Goal: Task Accomplishment & Management: Use online tool/utility

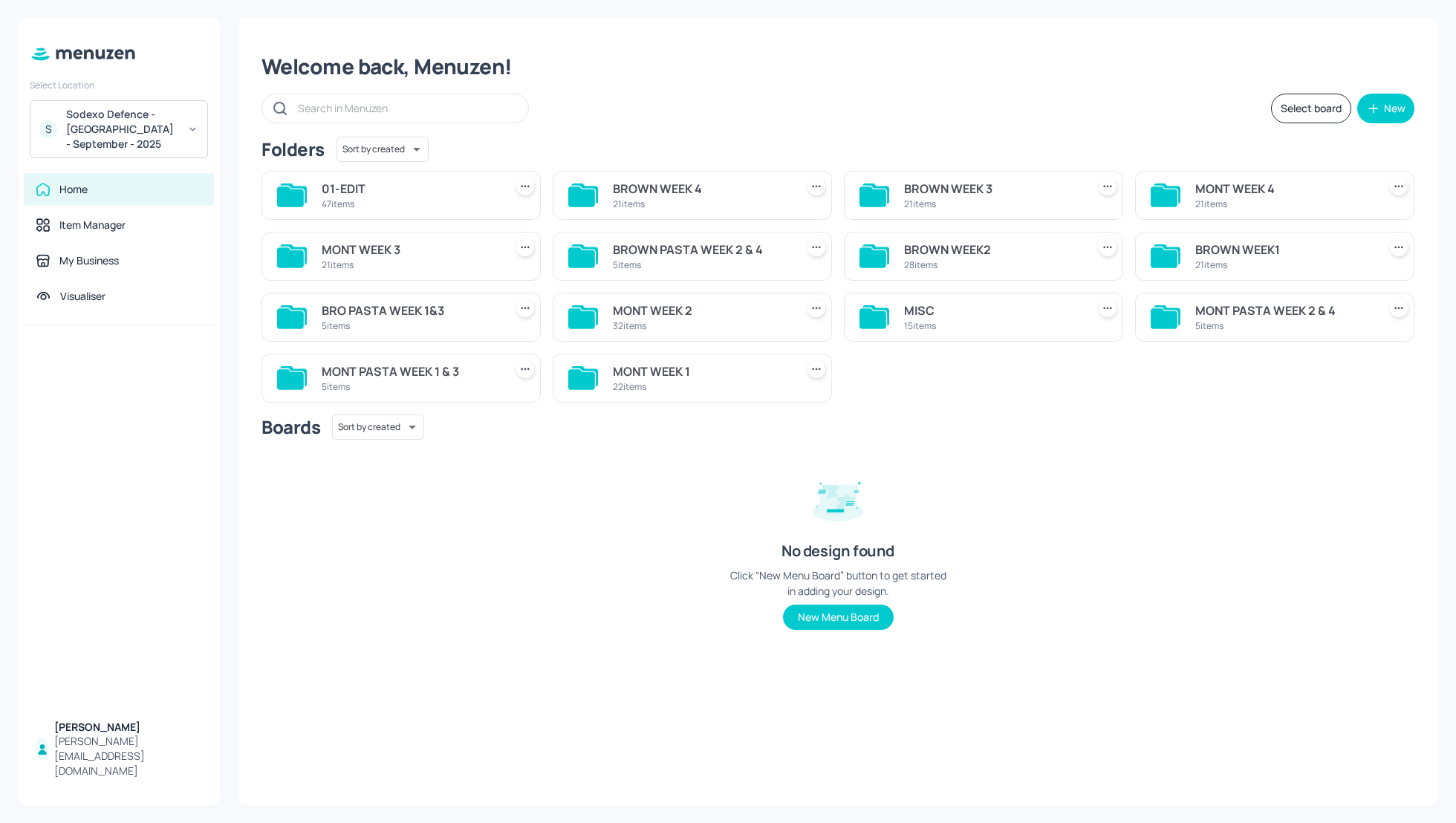
click at [1047, 98] on div "Select board New" at bounding box center [837, 108] width 1153 height 30
click at [726, 115] on div "Select board New" at bounding box center [837, 108] width 1153 height 30
click at [826, 118] on div "Select board New" at bounding box center [837, 108] width 1153 height 30
click at [1234, 312] on div "MONT PASTA WEEK 2 & 4" at bounding box center [1283, 310] width 177 height 18
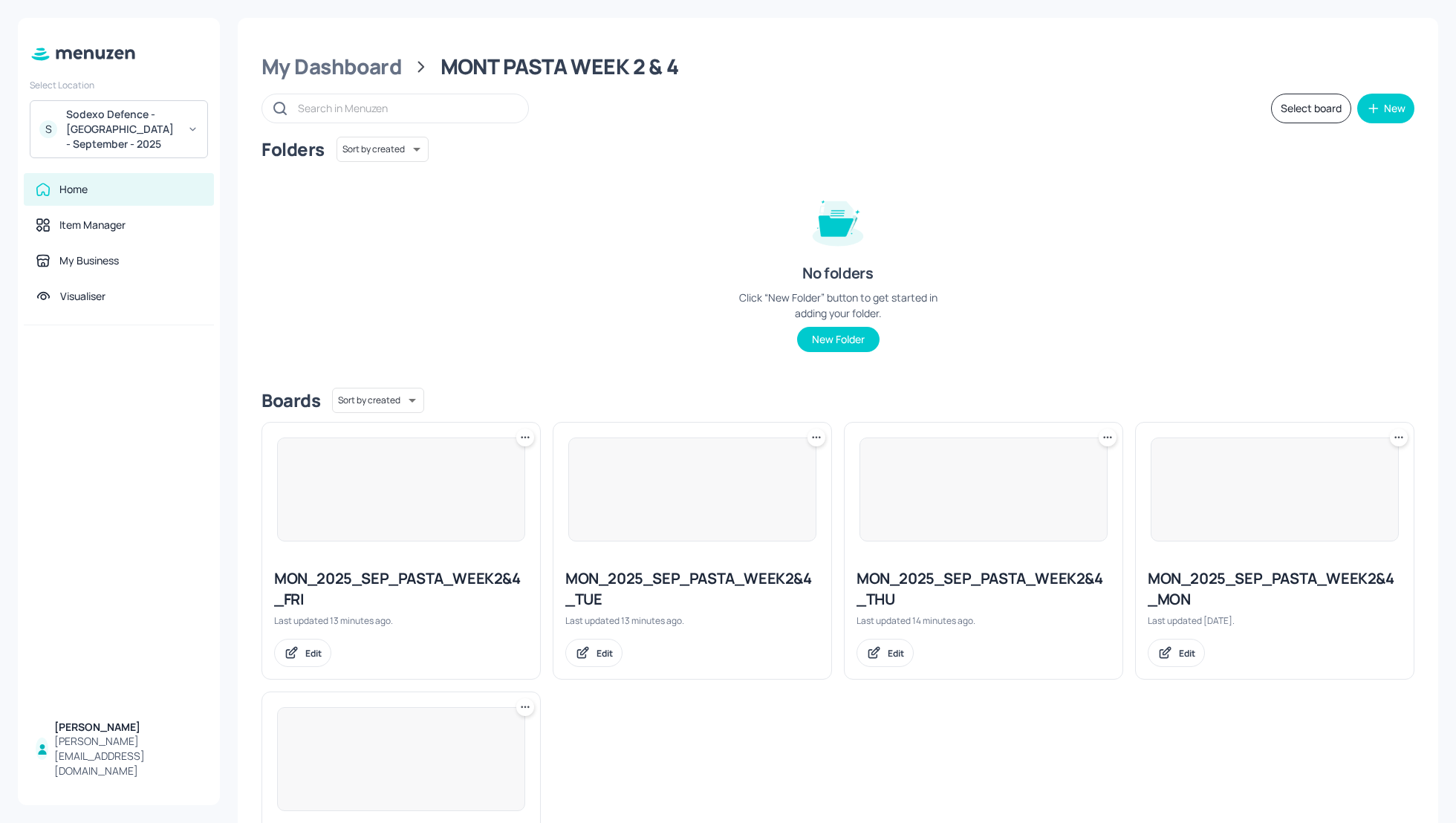
click at [1184, 233] on div "Folders Sort by created id ​ No folders Click “New Folder” button to get starte…" at bounding box center [837, 257] width 1153 height 239
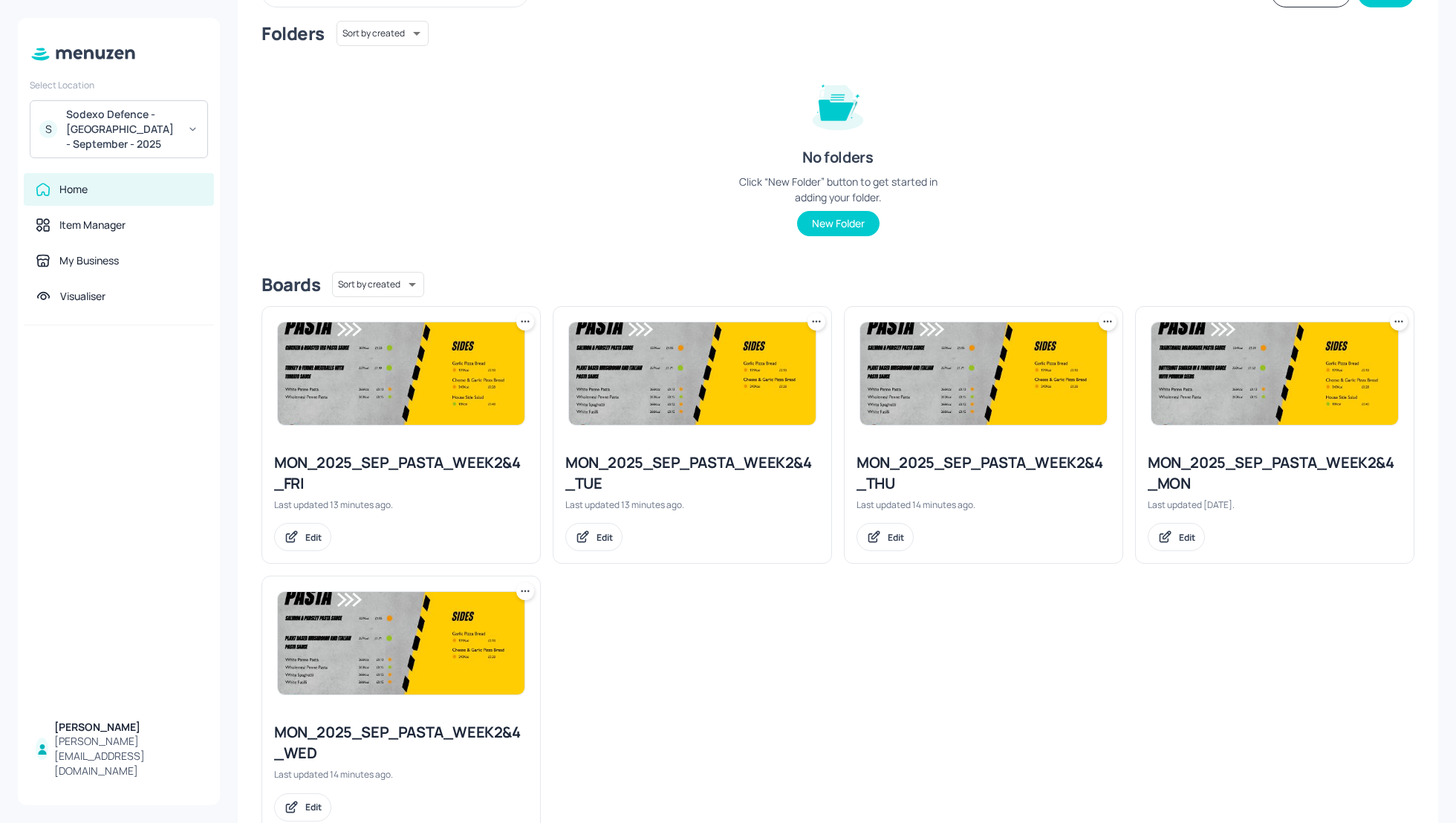
scroll to position [119, 0]
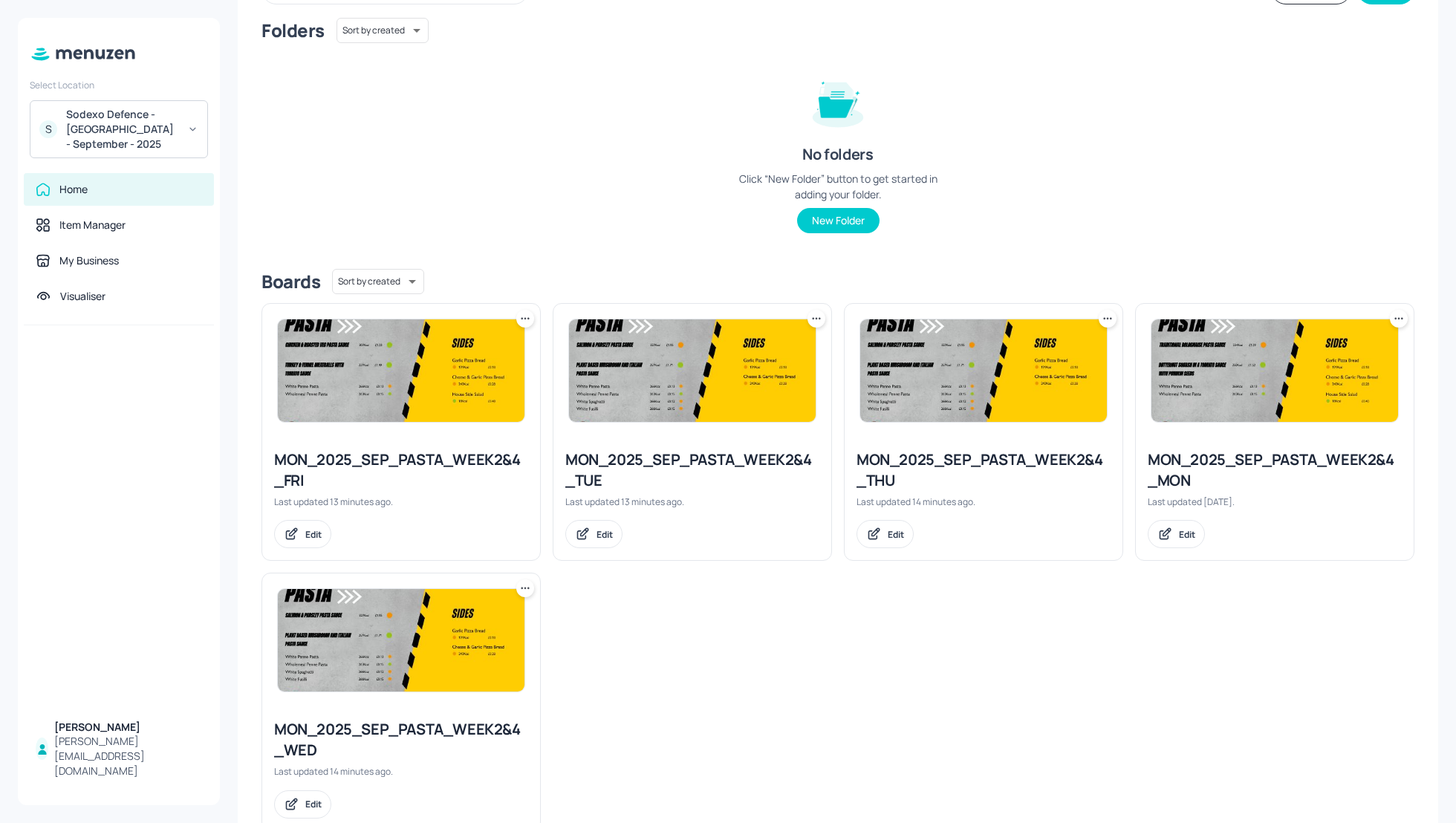
click at [1199, 471] on div "MON_2025_SEP_PASTA_WEEK2&4_MON" at bounding box center [1274, 470] width 254 height 42
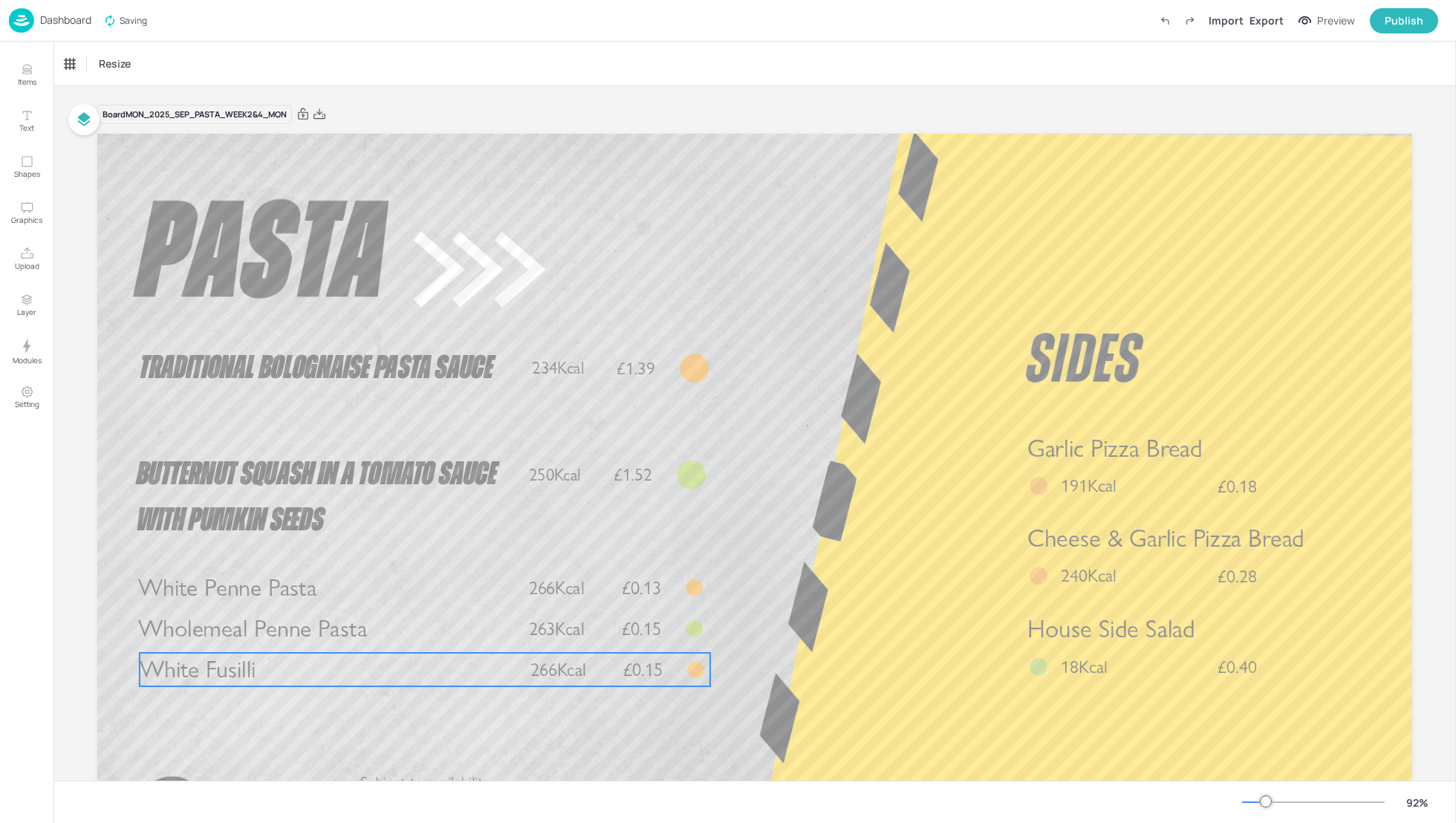
click at [272, 669] on p "White Fusilli" at bounding box center [321, 670] width 362 height 33
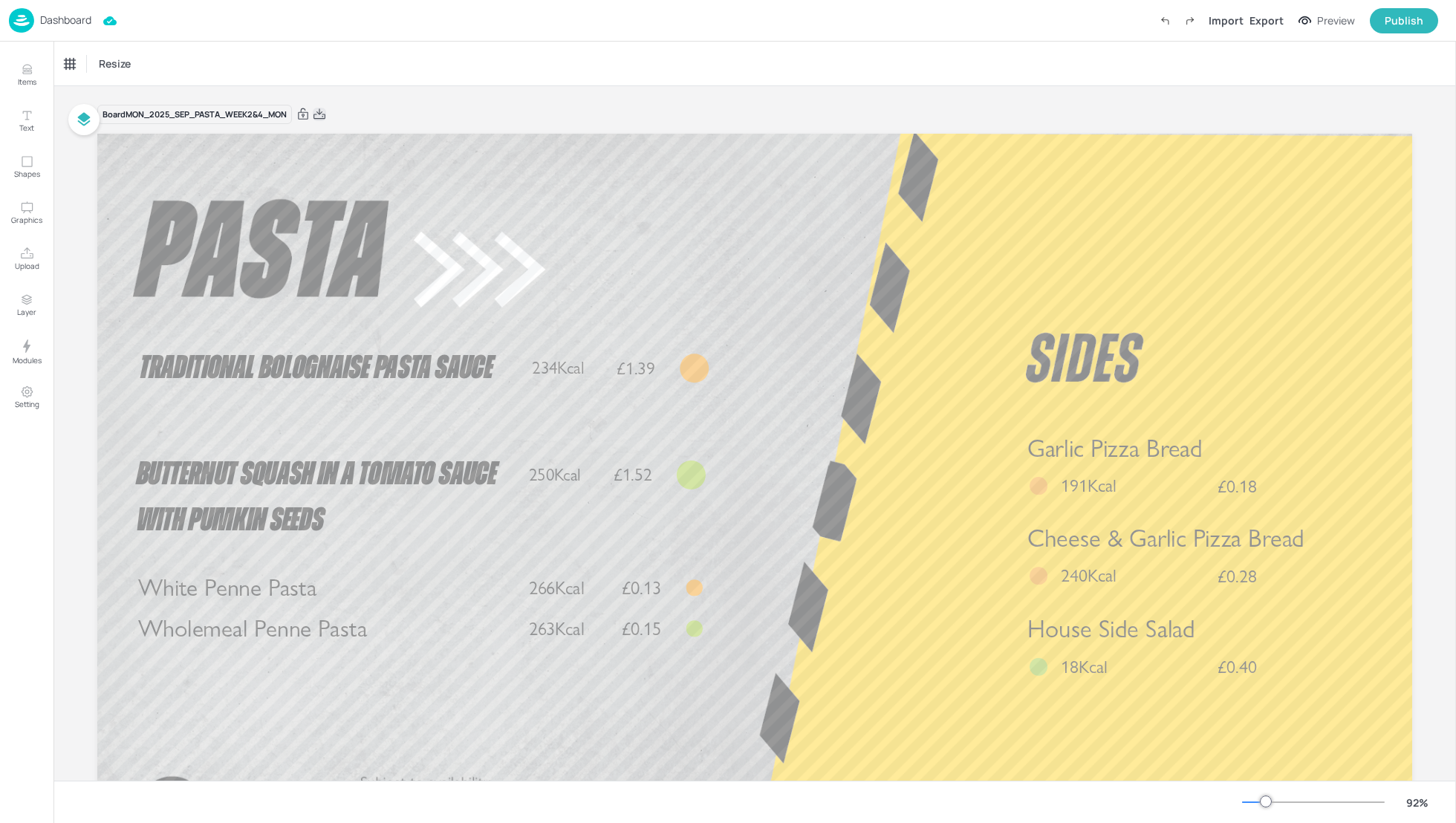
click at [320, 114] on icon at bounding box center [319, 114] width 14 height 15
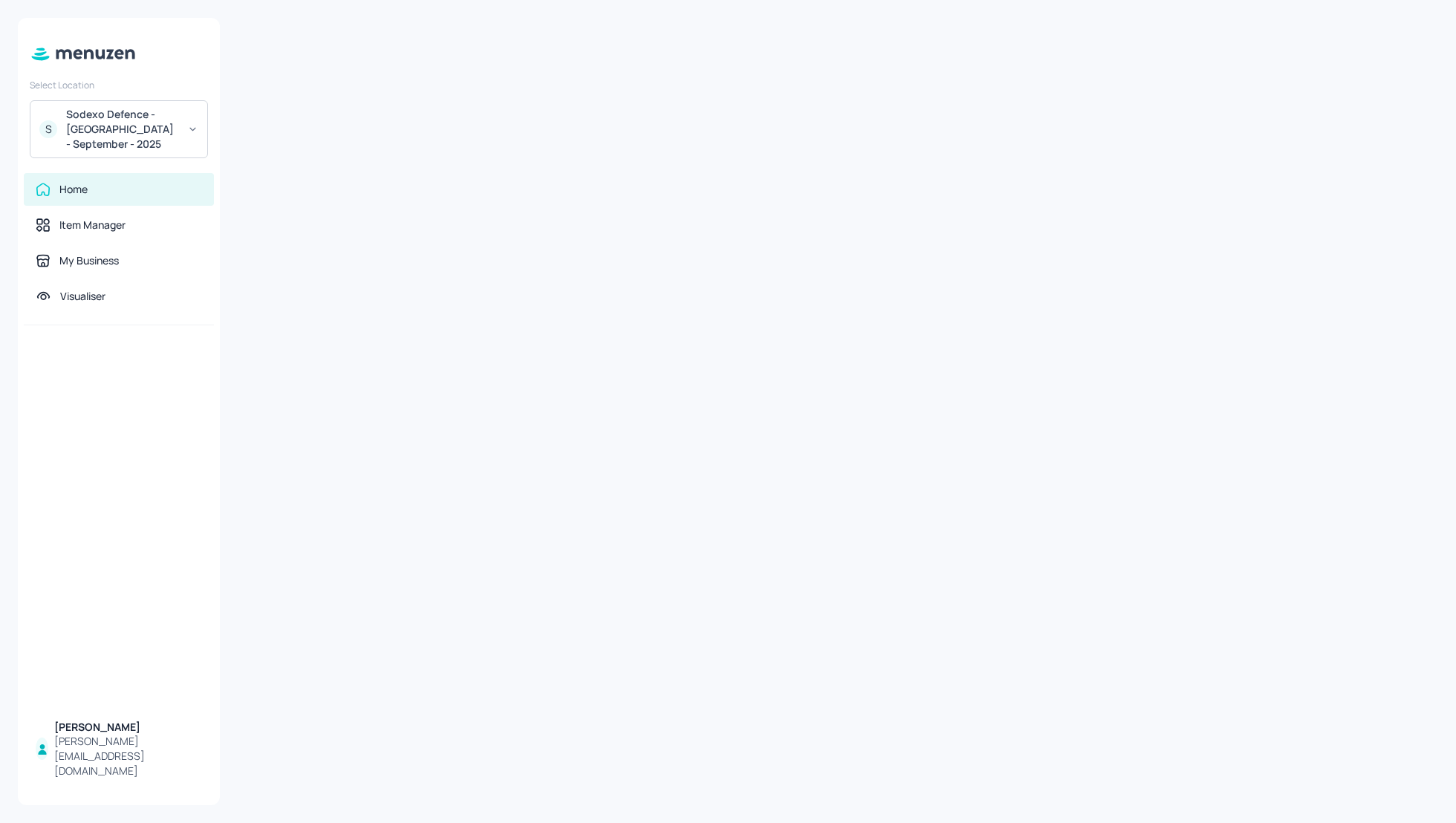
click at [139, 145] on div "Sodexo Defence - Colchester - September - 2025" at bounding box center [122, 129] width 112 height 45
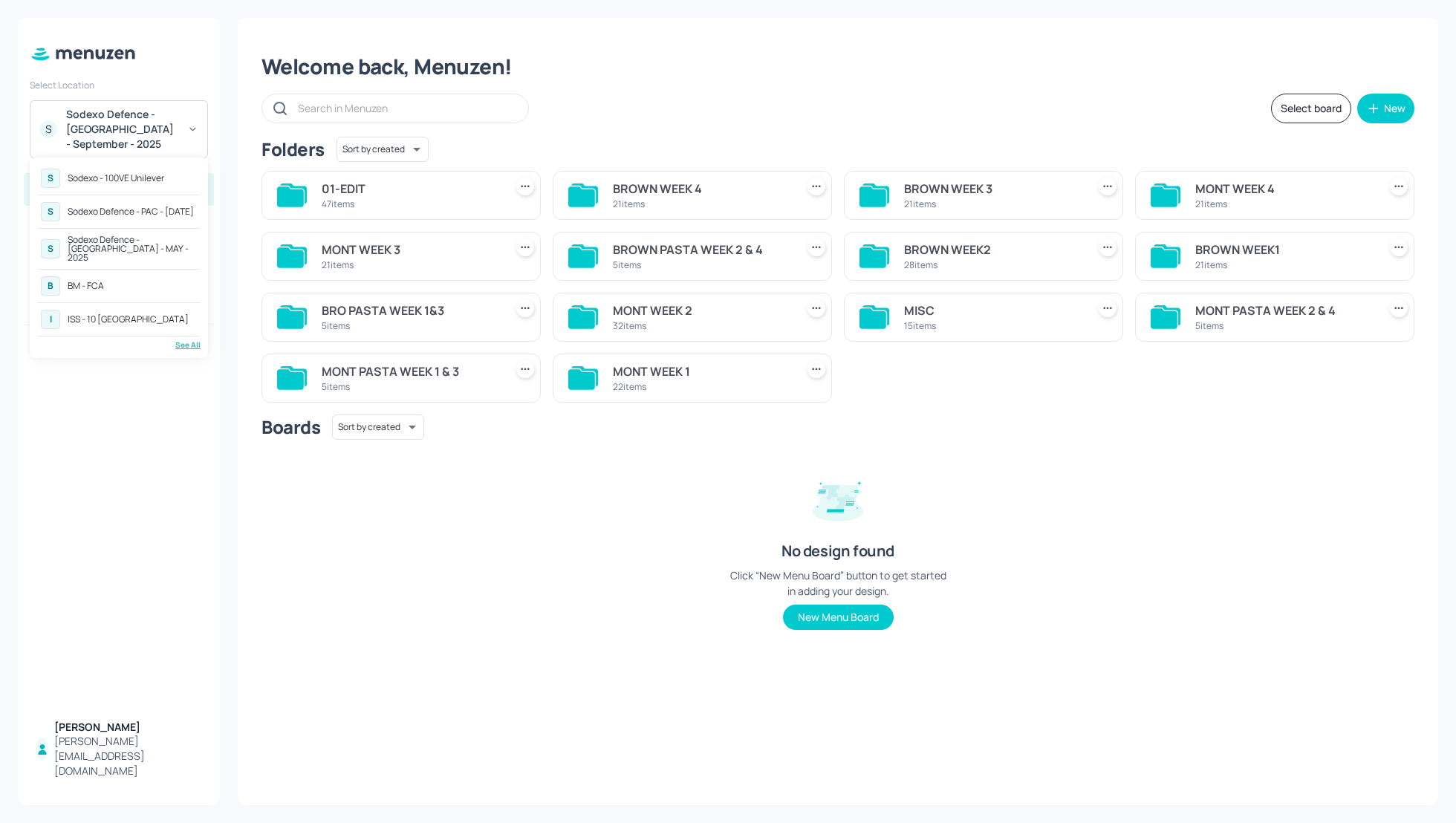
click at [124, 248] on div "Sodexo Defence - Colchester - MAY - 2025" at bounding box center [132, 248] width 129 height 26
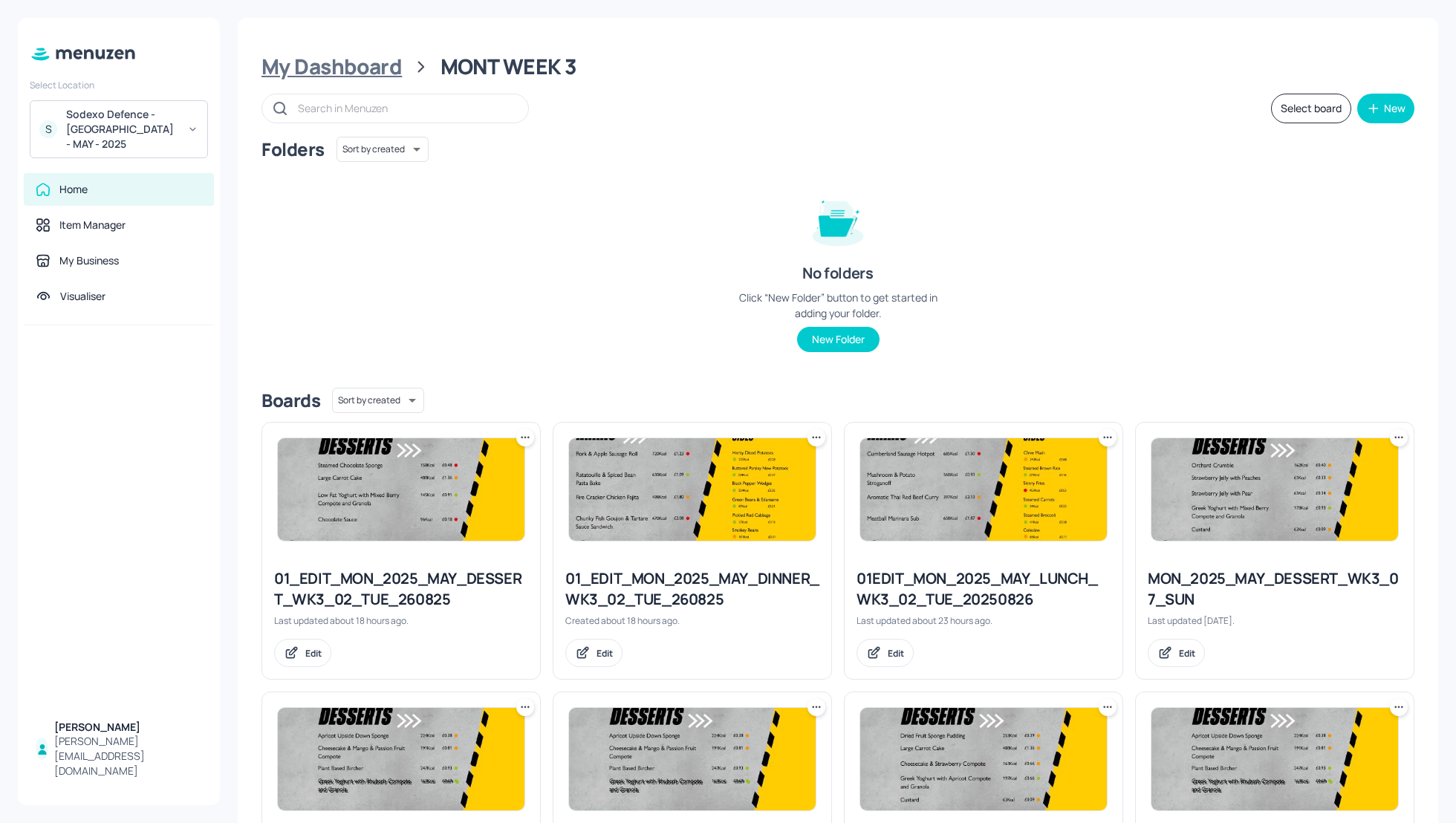
click at [336, 58] on div "My Dashboard" at bounding box center [331, 67] width 140 height 26
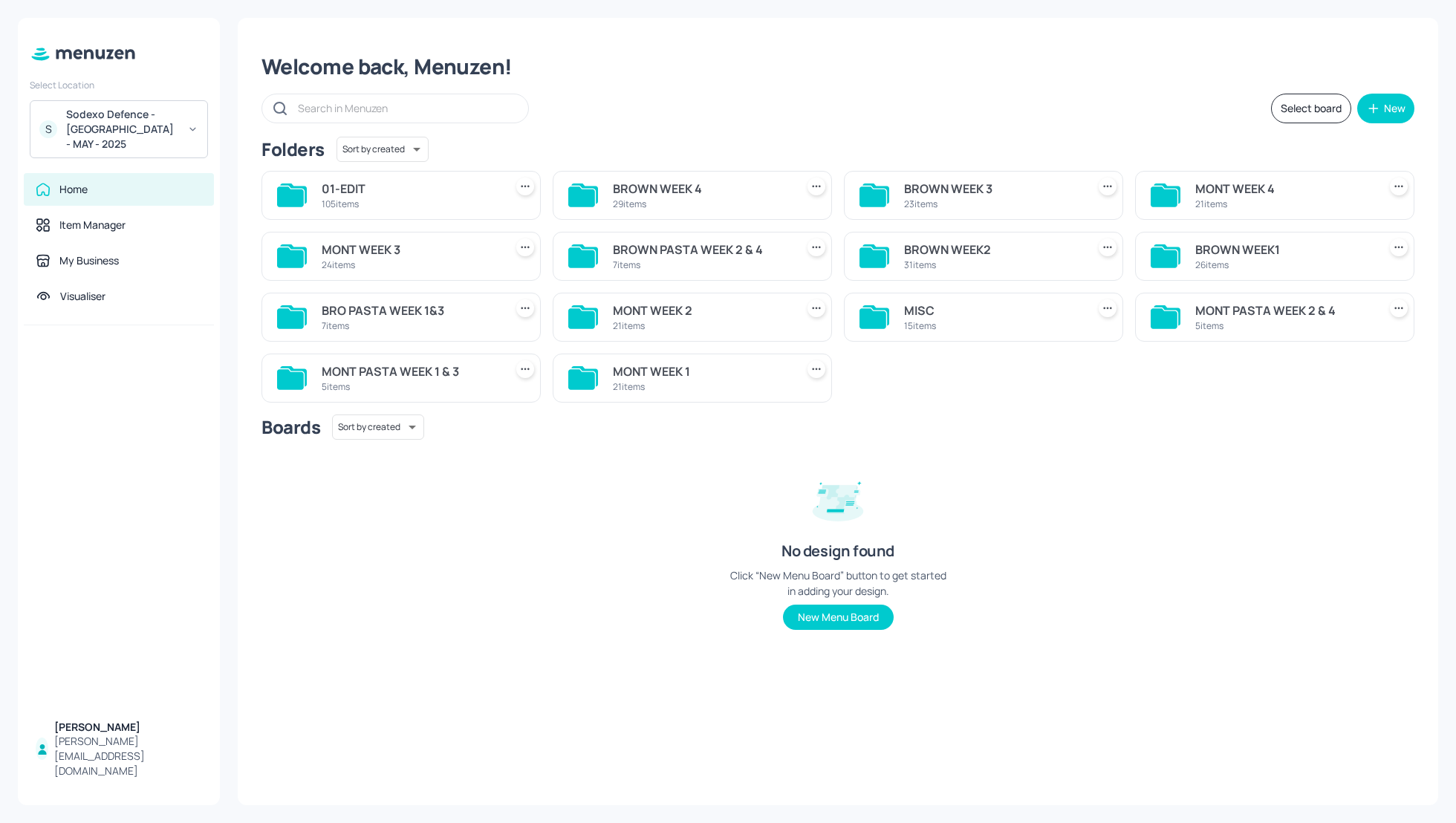
click at [974, 183] on div "BROWN WEEK 3" at bounding box center [992, 189] width 177 height 18
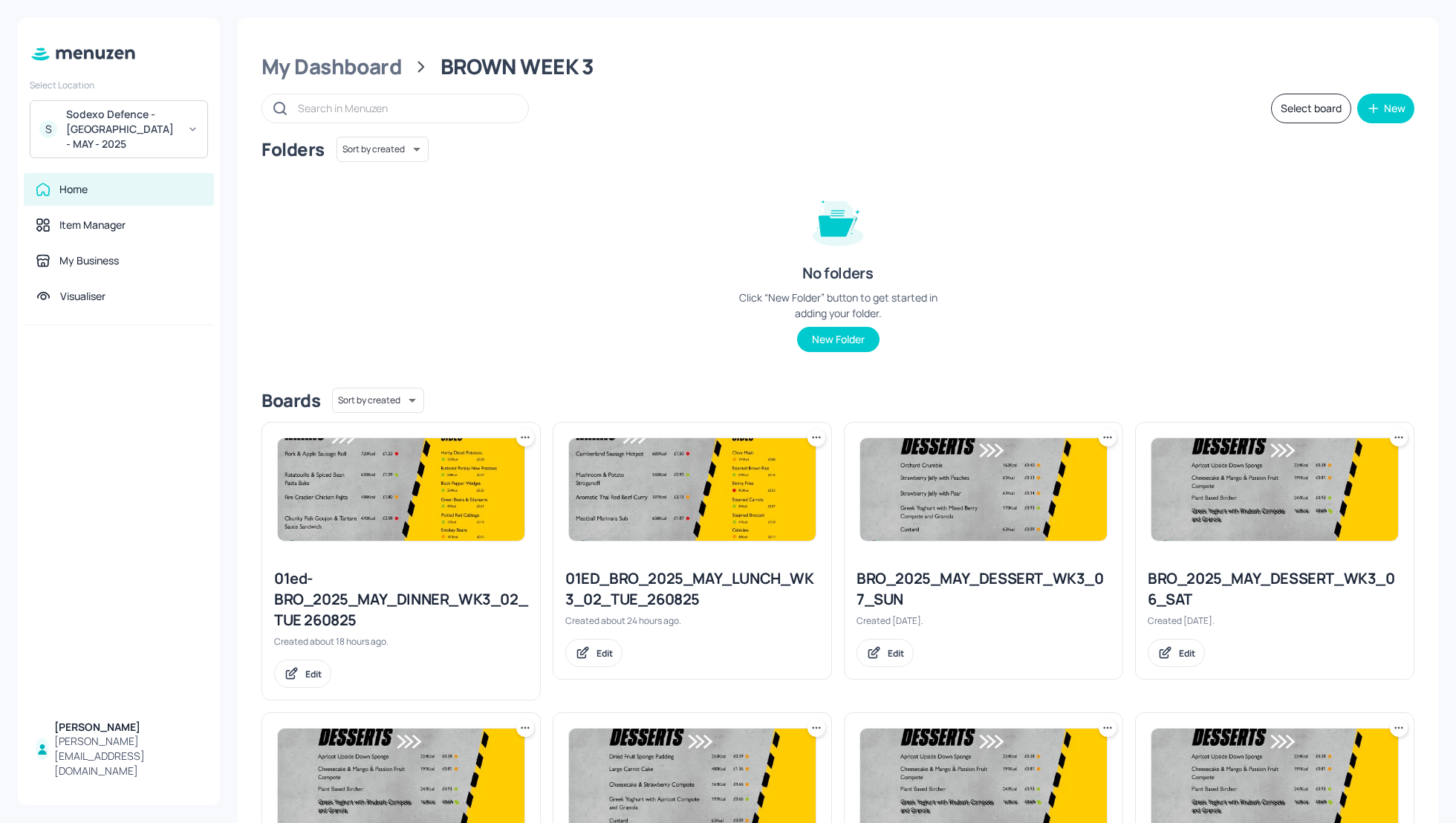
click at [1186, 285] on div "Folders Sort by created id ​ No folders Click “New Folder” button to get starte…" at bounding box center [837, 257] width 1153 height 239
click at [1221, 304] on div "Folders Sort by created id ​ No folders Click “New Folder” button to get starte…" at bounding box center [837, 257] width 1153 height 239
click at [351, 63] on div "My Dashboard" at bounding box center [331, 67] width 140 height 26
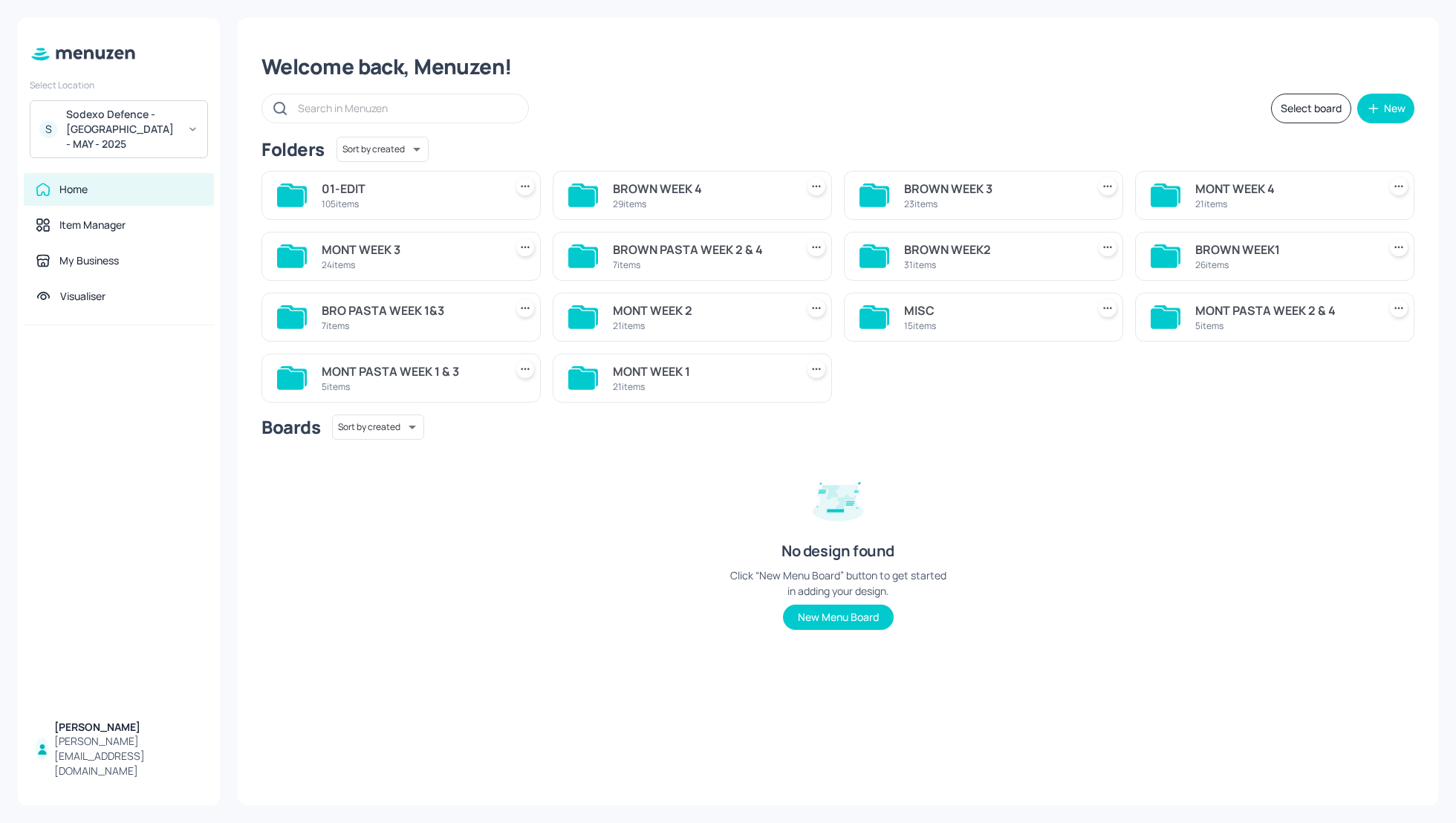
click at [388, 307] on div "BRO PASTA WEEK 1&3" at bounding box center [410, 310] width 177 height 18
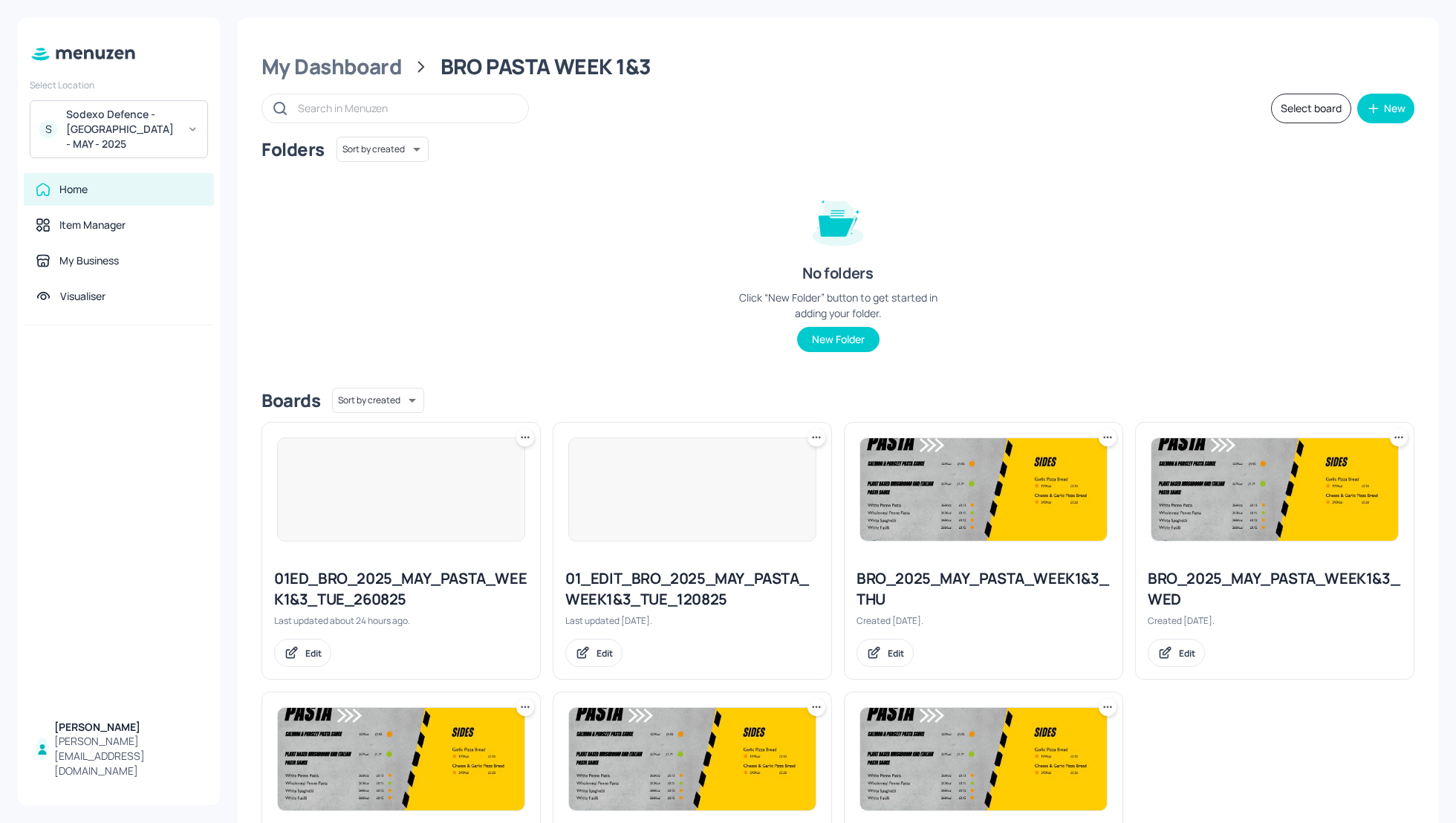
click at [1210, 276] on div "Folders Sort by created id ​ No folders Click “New Folder” button to get starte…" at bounding box center [837, 257] width 1153 height 239
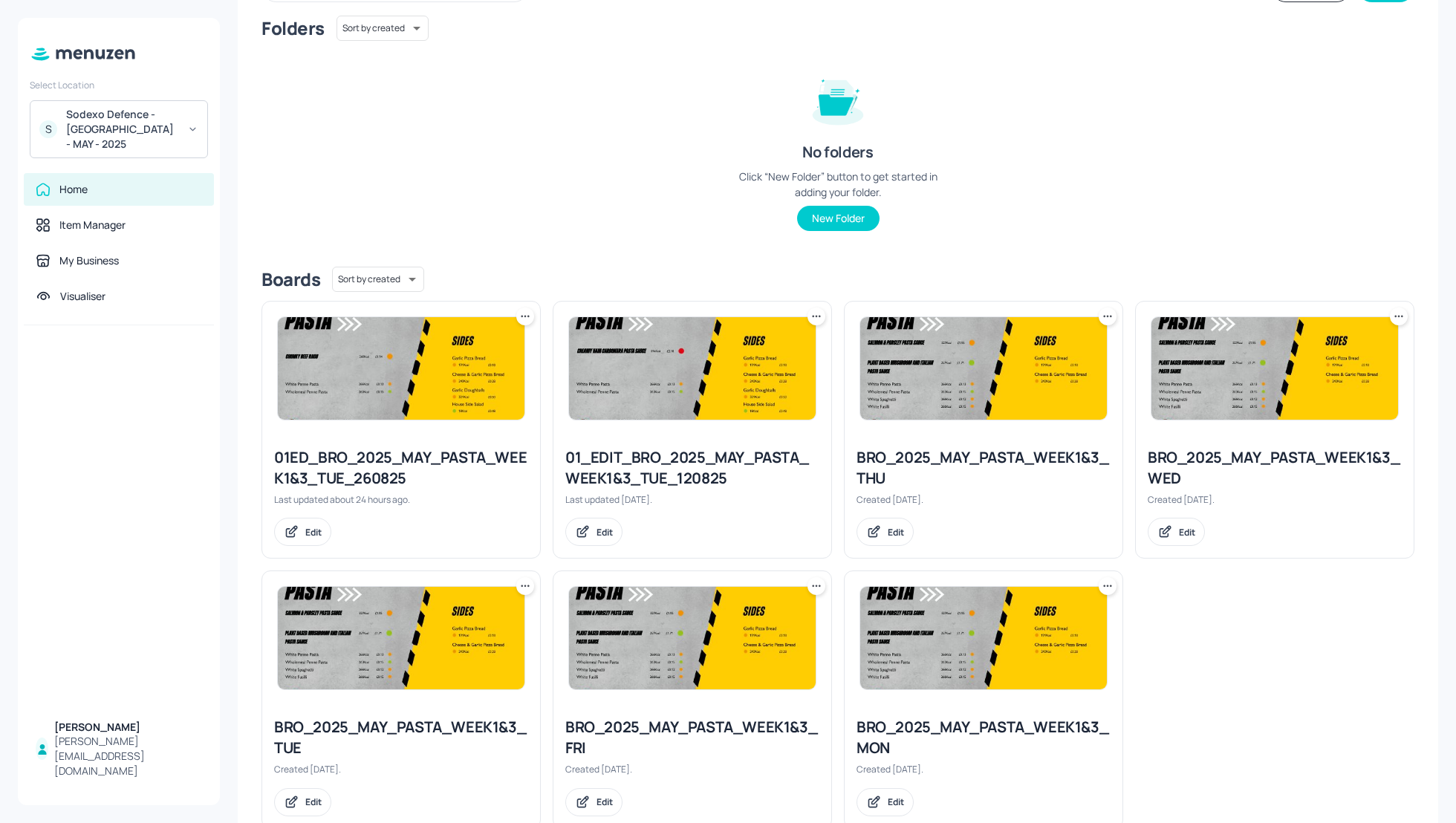
scroll to position [158, 0]
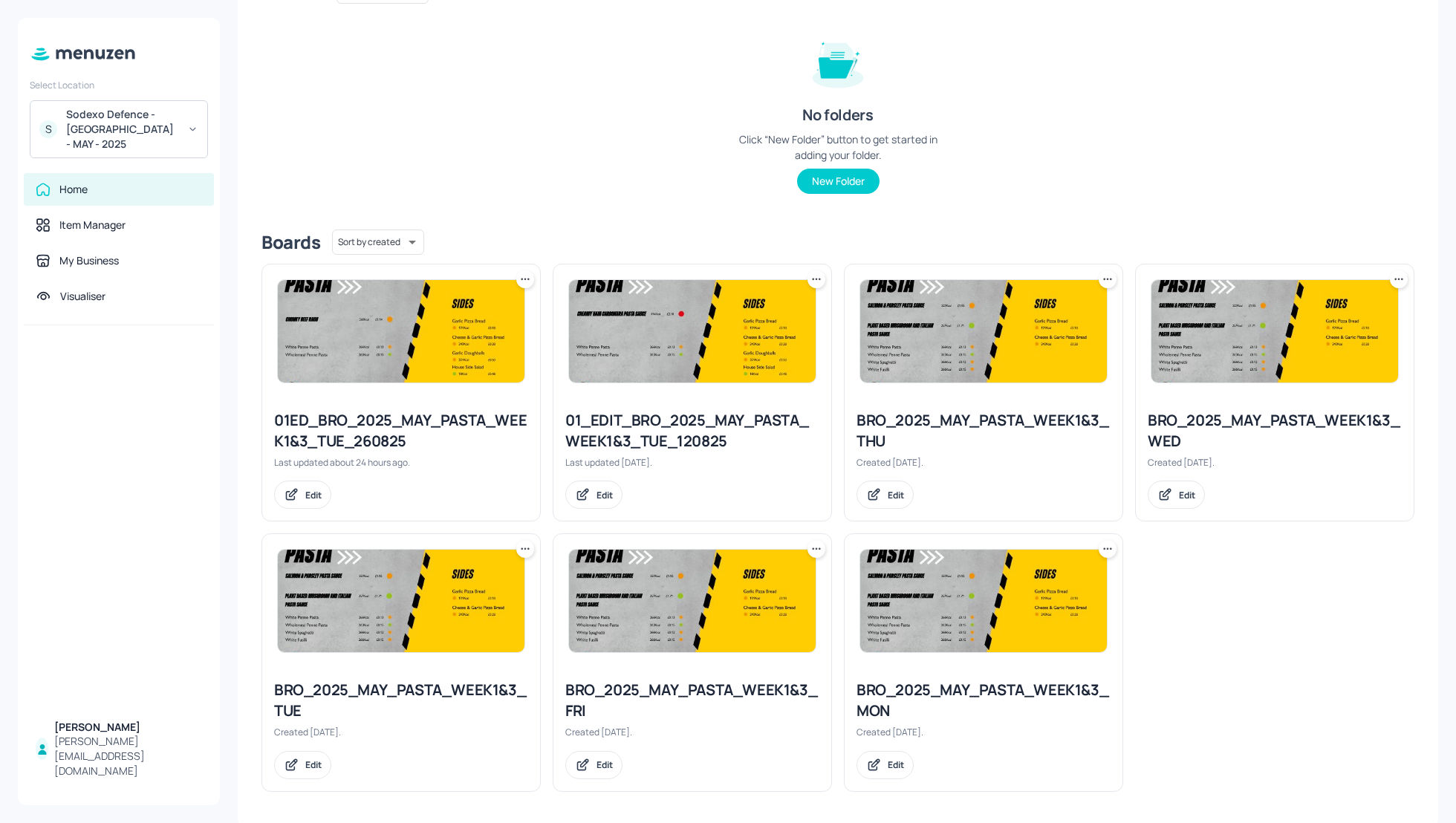
click at [1306, 417] on div "BRO_2025_MAY_PASTA_WEEK1&3_WED" at bounding box center [1274, 431] width 254 height 42
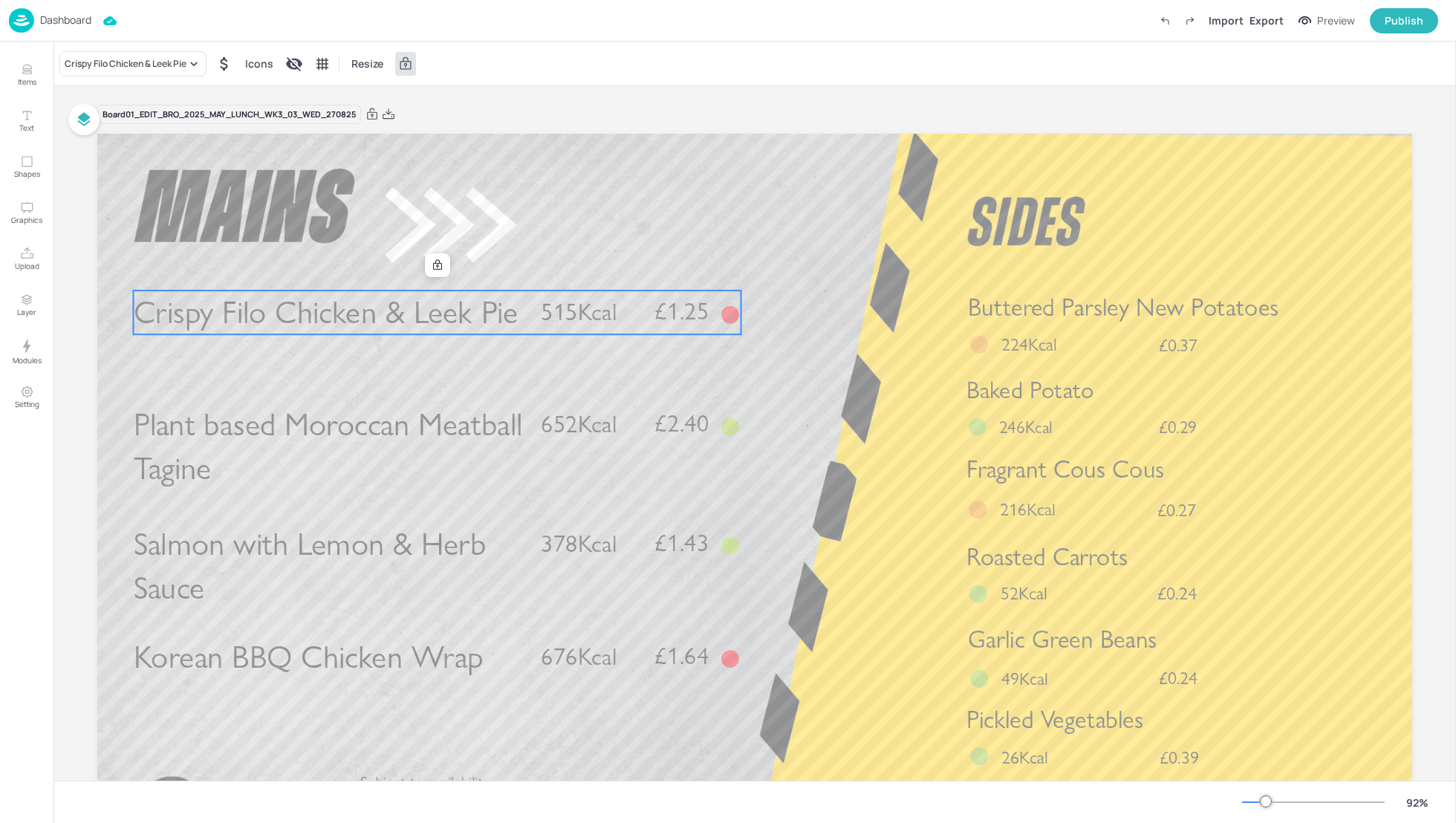
click at [239, 313] on span "Crispy Filo Chicken & Leek Pie" at bounding box center [326, 313] width 384 height 39
click at [134, 67] on div "Crispy Filo Chicken & Leek Pie" at bounding box center [125, 64] width 122 height 14
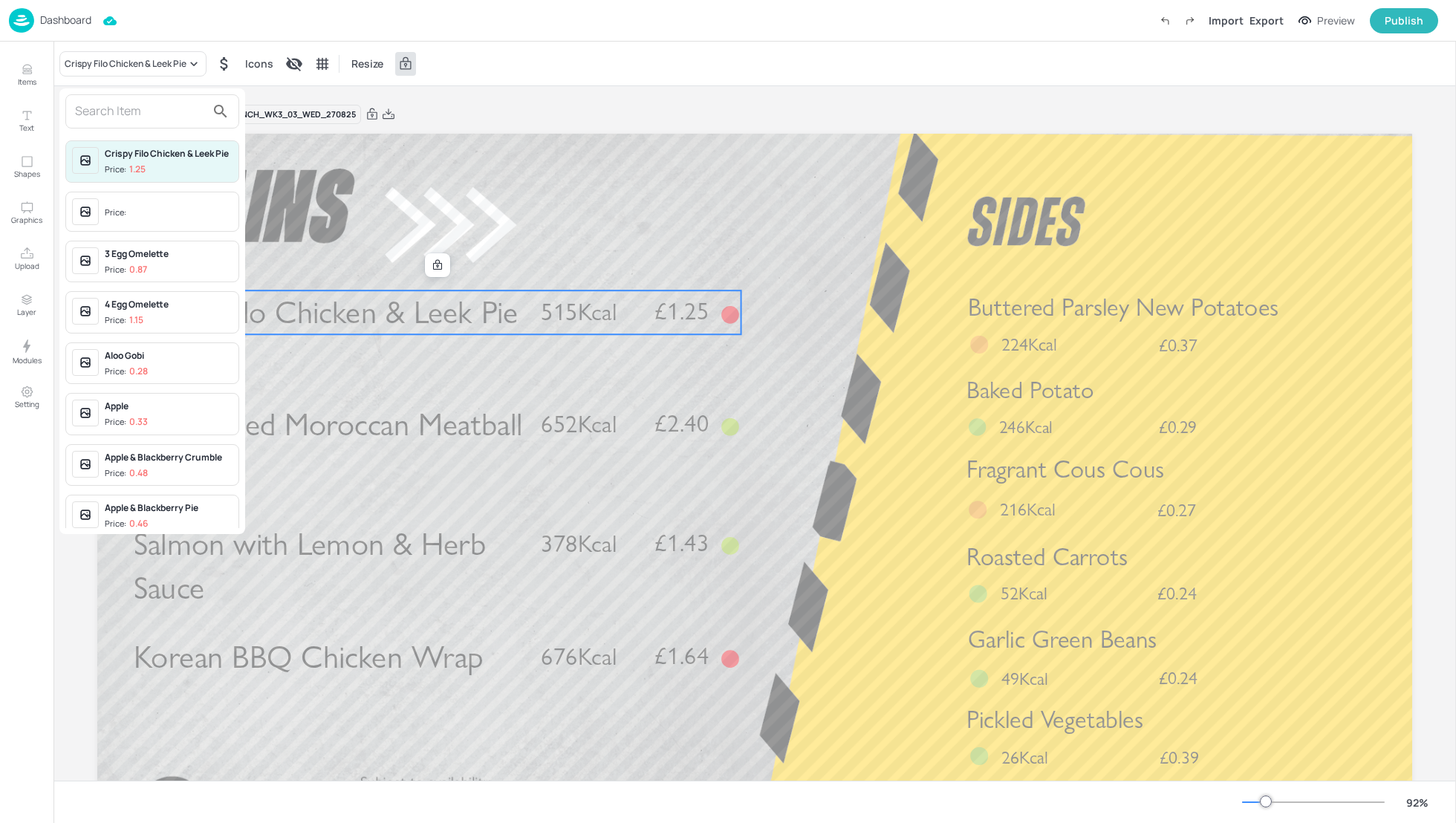
click at [122, 115] on input "text" at bounding box center [140, 111] width 131 height 23
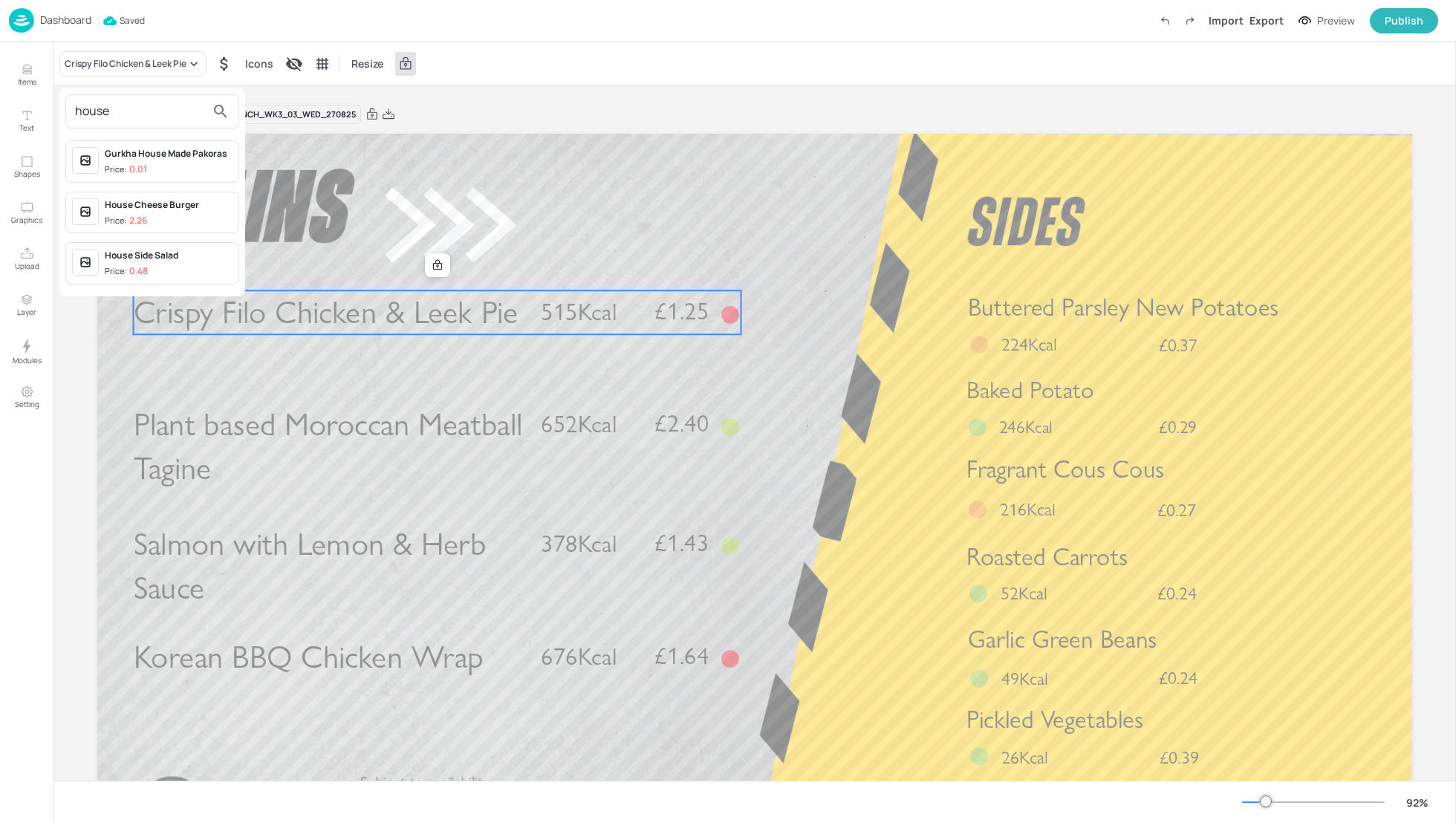
type input "house"
click at [161, 210] on div "House Cheese Burger" at bounding box center [168, 205] width 128 height 14
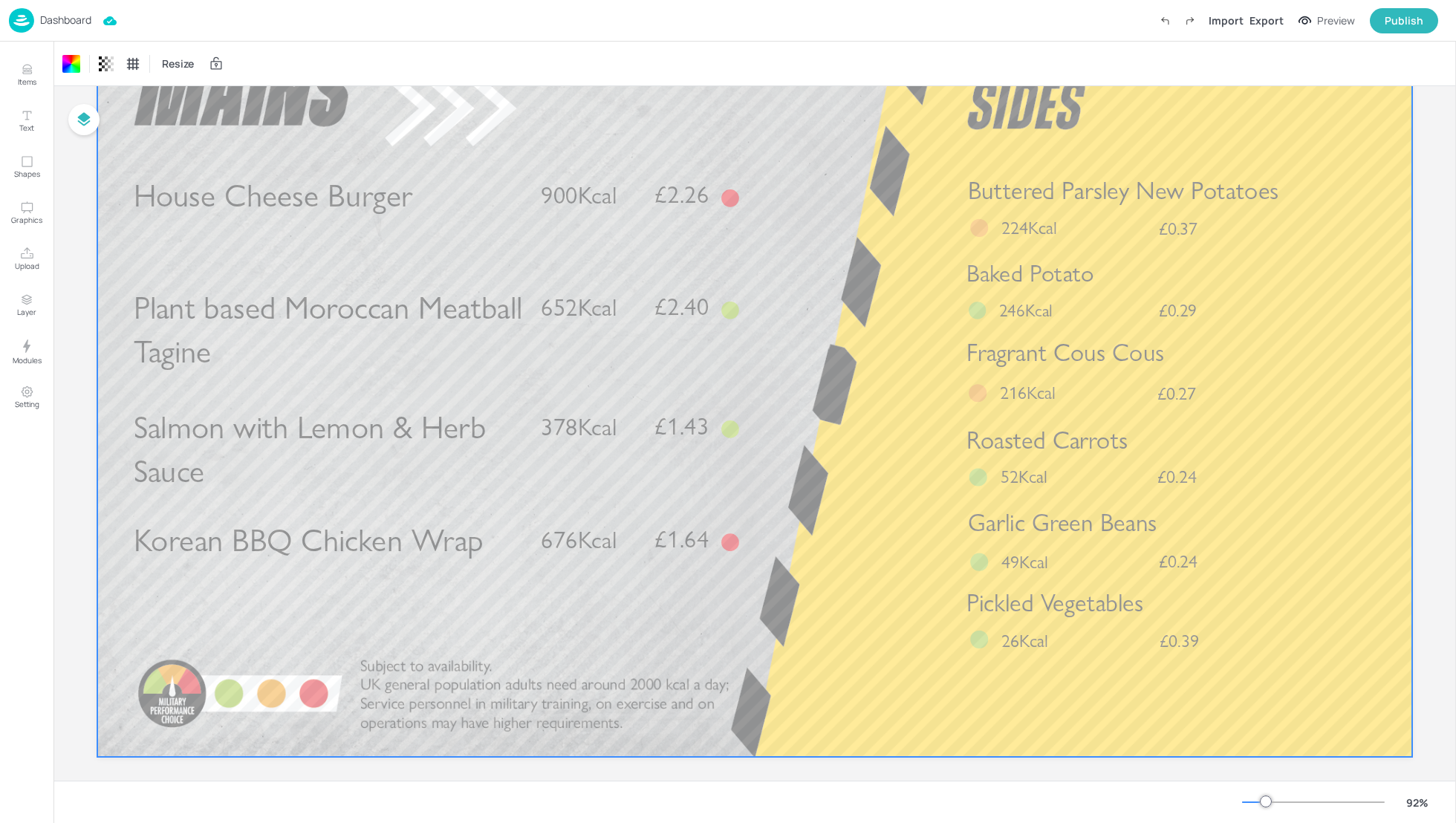
scroll to position [119, 0]
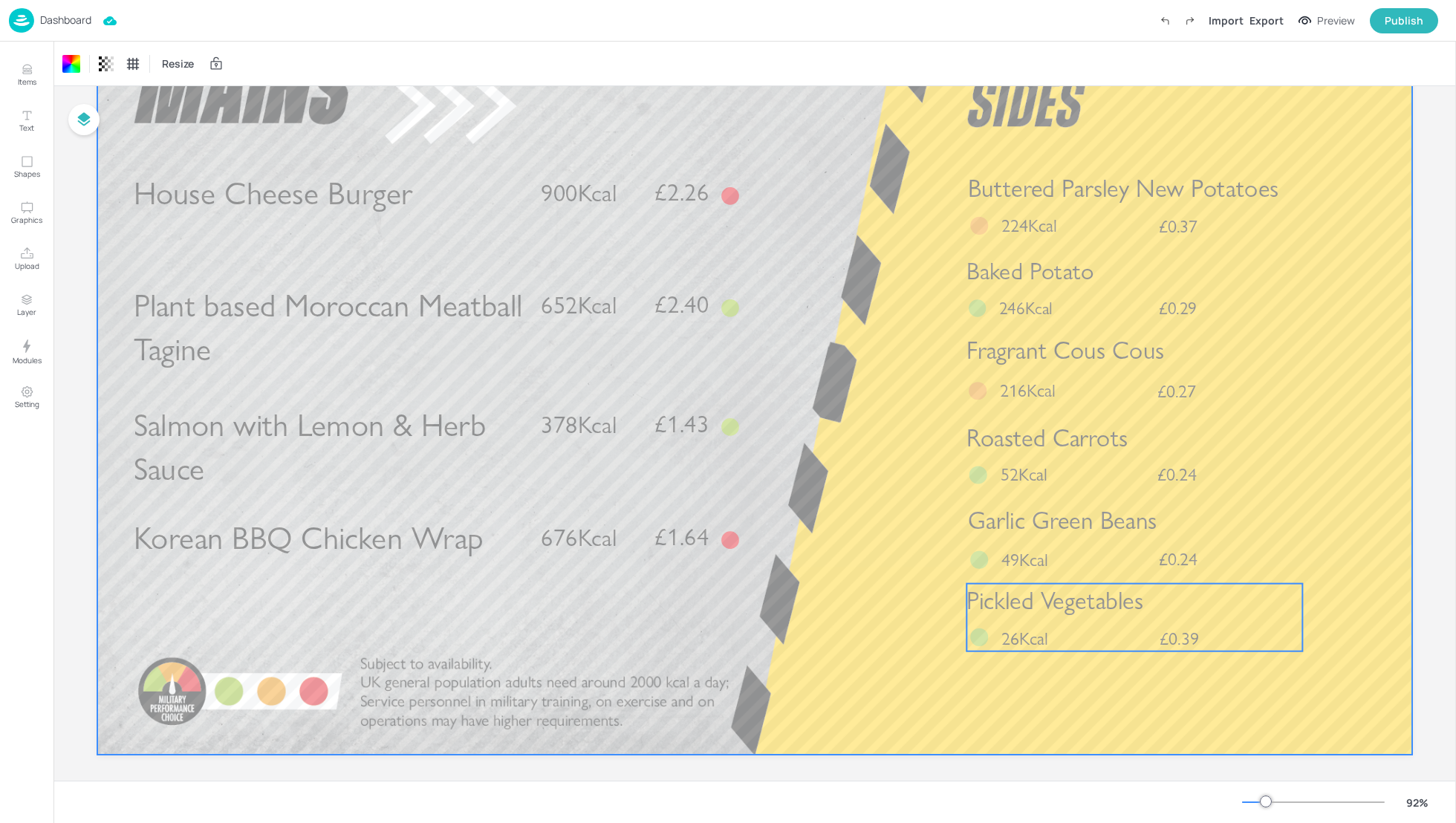
click at [1054, 600] on span "Pickled Vegetables" at bounding box center [1055, 600] width 177 height 30
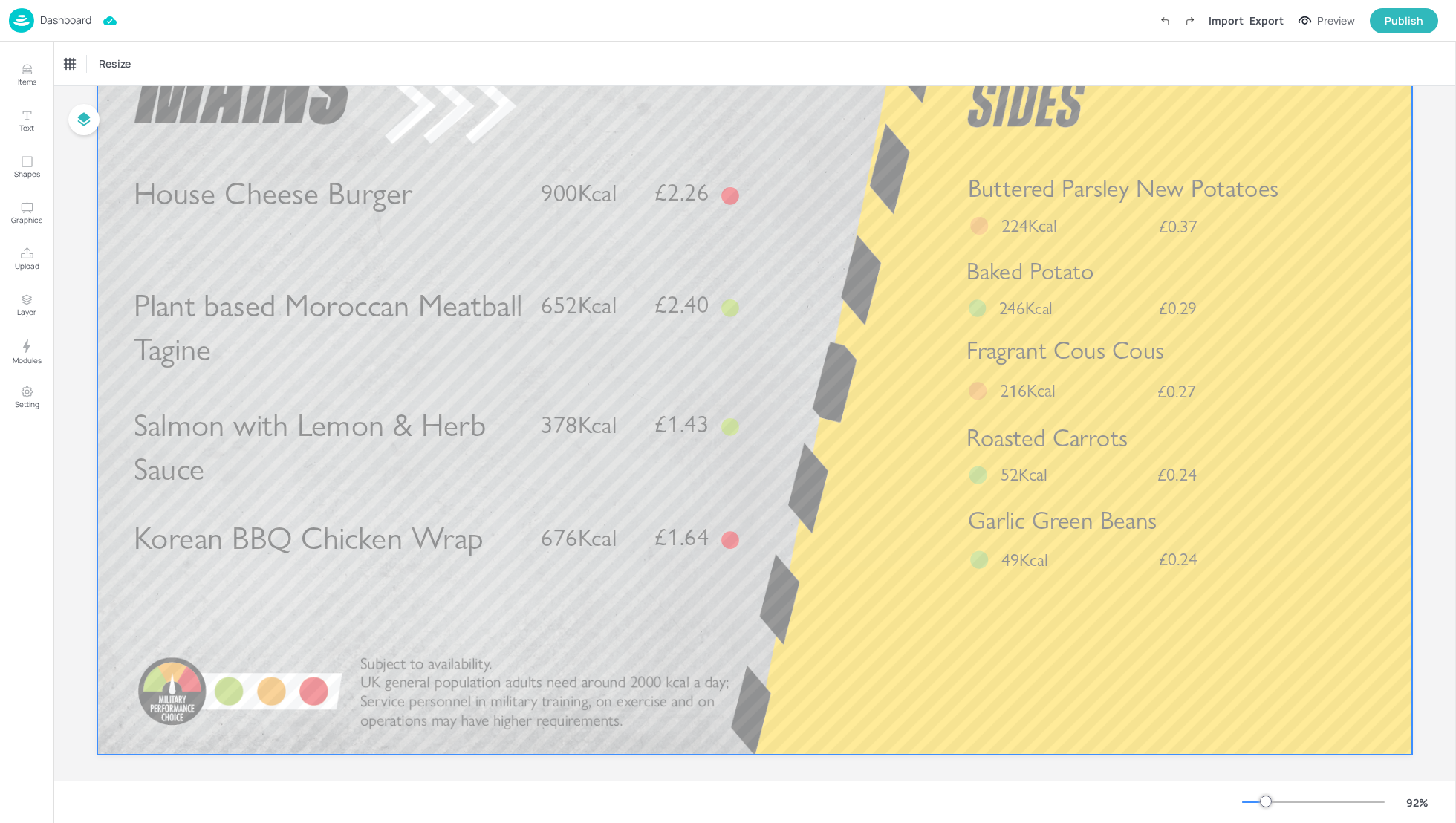
click at [842, 420] on div at bounding box center [754, 385] width 1314 height 740
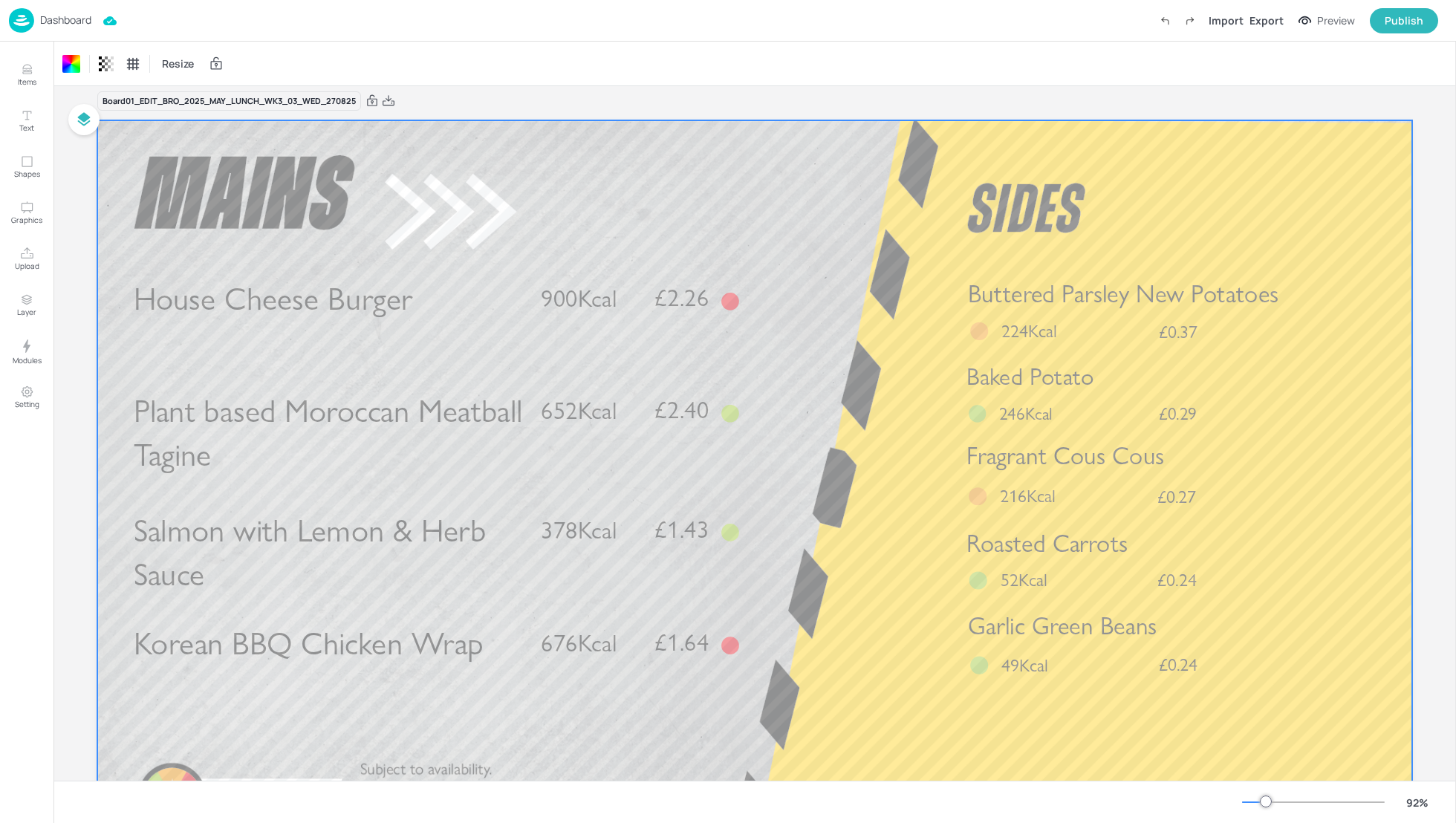
scroll to position [0, 0]
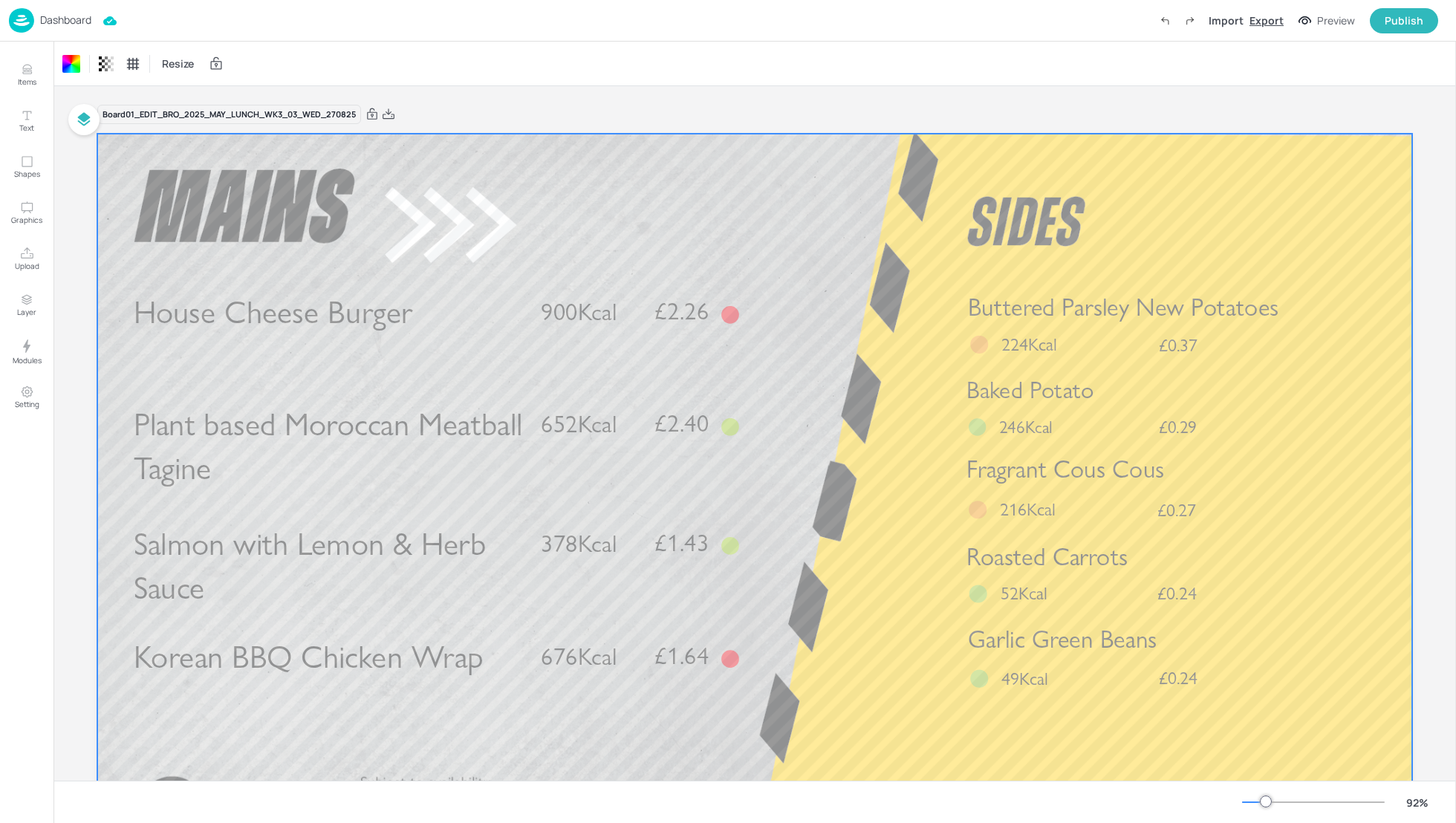
click at [1271, 17] on div "Export" at bounding box center [1266, 20] width 34 height 16
